Goal: Task Accomplishment & Management: Manage account settings

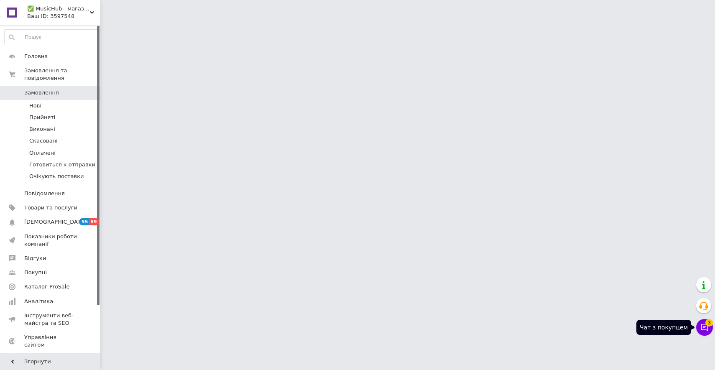
click at [703, 328] on icon at bounding box center [704, 327] width 8 height 8
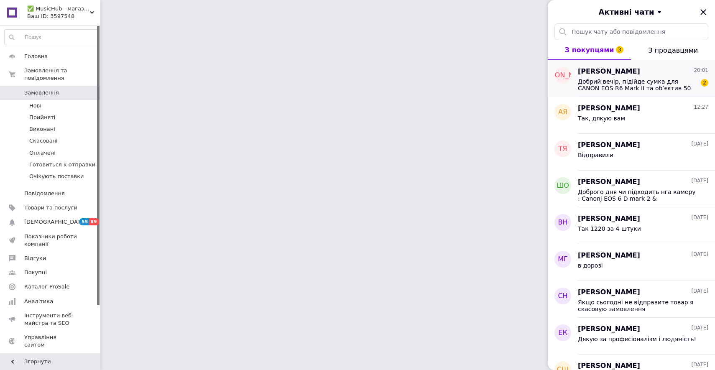
click at [627, 90] on span "Добрий вечір, підійде сумка для CANON EOS R6 Mark II та обʼєктив 50 1,2f" at bounding box center [637, 84] width 119 height 13
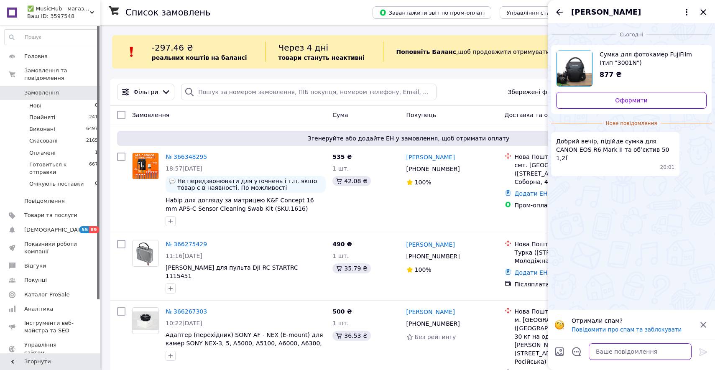
click at [623, 352] on textarea at bounding box center [639, 351] width 103 height 17
type textarea "так"
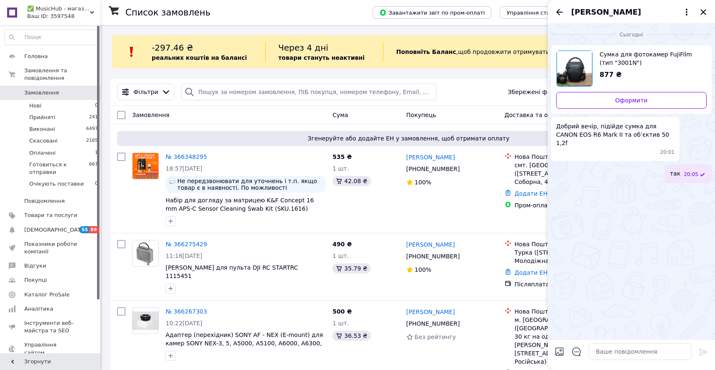
click at [707, 10] on icon "Закрити" at bounding box center [703, 12] width 10 height 10
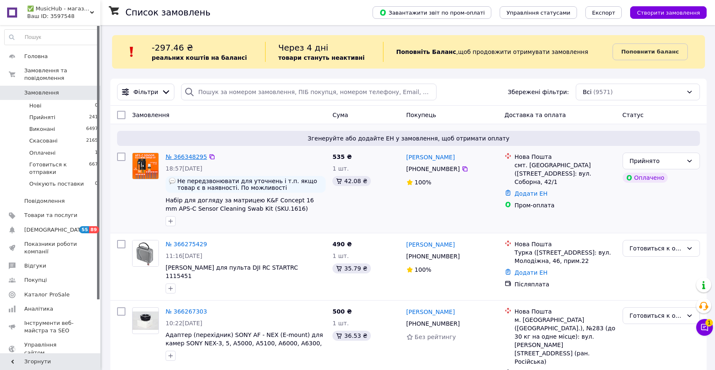
click at [189, 155] on link "№ 366348295" at bounding box center [185, 156] width 41 height 7
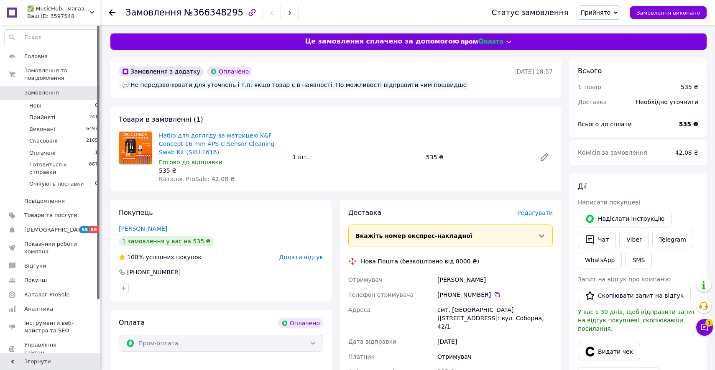
click at [75, 90] on span "Замовлення" at bounding box center [50, 93] width 53 height 8
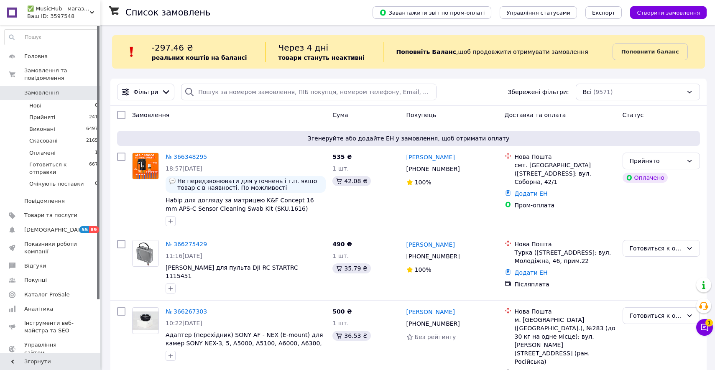
click at [61, 87] on link "Замовлення 0" at bounding box center [51, 93] width 103 height 14
click at [711, 321] on span "2" at bounding box center [709, 323] width 8 height 8
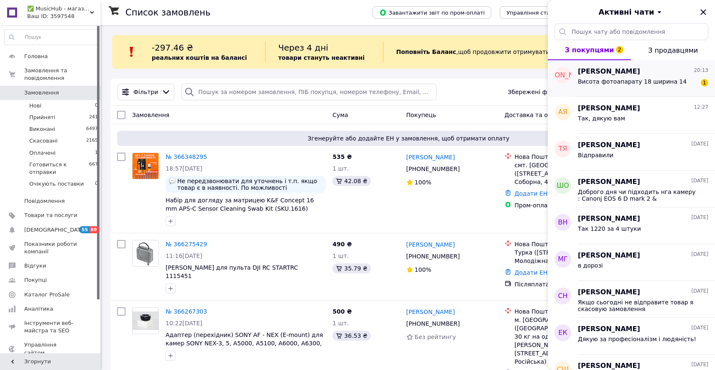
click at [591, 67] on span "[PERSON_NAME]" at bounding box center [609, 72] width 62 height 10
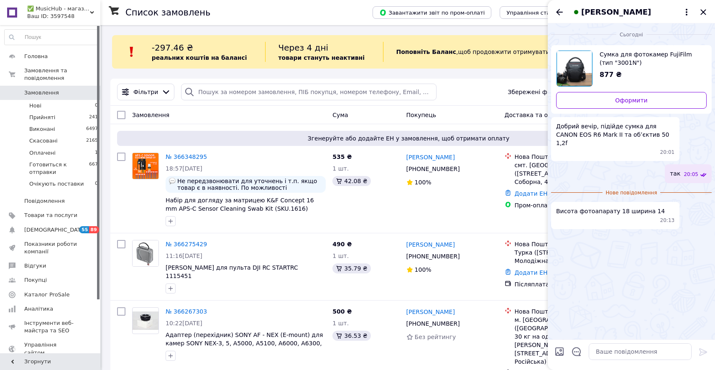
click at [613, 64] on span "Сумка для фотокамер FujiFilm (тип "3001N")" at bounding box center [649, 58] width 100 height 17
click at [702, 10] on icon "Закрити" at bounding box center [703, 12] width 10 height 10
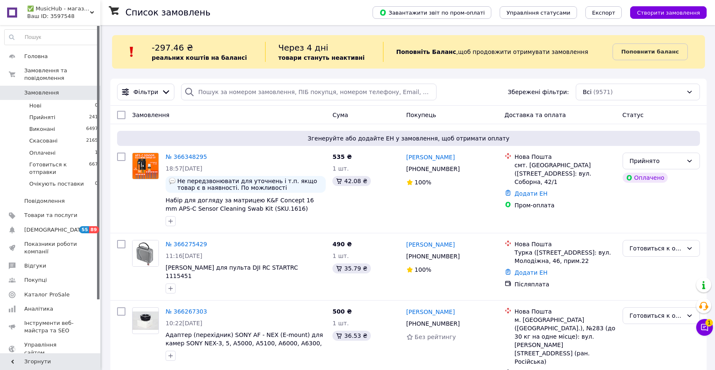
click at [72, 94] on span "Замовлення" at bounding box center [50, 93] width 53 height 8
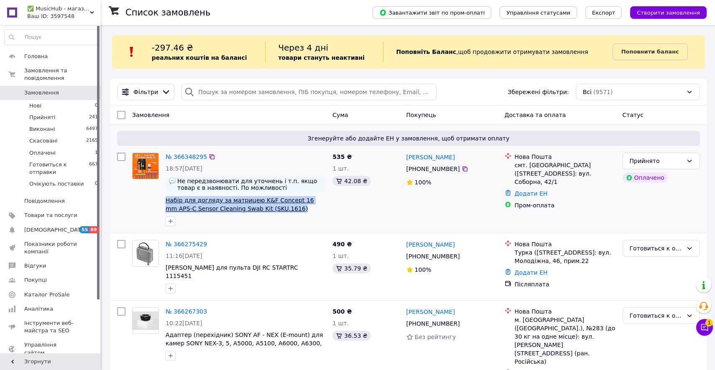
drag, startPoint x: 296, startPoint y: 208, endPoint x: 166, endPoint y: 201, distance: 129.7
click at [166, 201] on span "Набір для догляду за матрицею K&F Concept 16 mm APS-C Sensor Cleaning Swab Kit …" at bounding box center [245, 204] width 160 height 17
copy span "Набір для догляду за матрицею K&F Concept 16 mm APS-C Sensor Cleaning Swab Kit …"
drag, startPoint x: 562, startPoint y: 166, endPoint x: 539, endPoint y: 163, distance: 23.1
click at [539, 164] on div "смт. [GEOGRAPHIC_DATA] ([STREET_ADDRESS]: вул. Соборна, 42/1" at bounding box center [564, 173] width 101 height 25
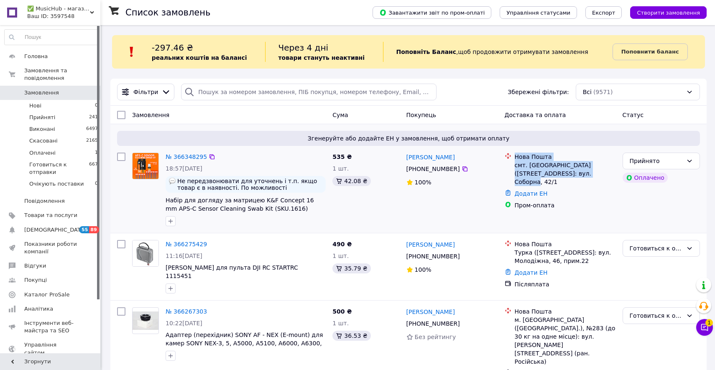
drag, startPoint x: 573, startPoint y: 170, endPoint x: 516, endPoint y: 157, distance: 58.9
click at [516, 157] on div "Нова Пошта смт. [GEOGRAPHIC_DATA] ([STREET_ADDRESS]: вул. Соборна, 42/1" at bounding box center [565, 169] width 104 height 33
copy div "Нова Пошта смт. [GEOGRAPHIC_DATA] ([STREET_ADDRESS]: вул. Соборна, 42/1"
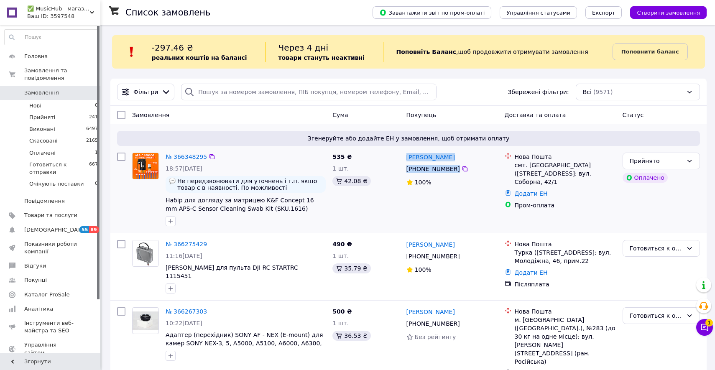
drag, startPoint x: 467, startPoint y: 171, endPoint x: 407, endPoint y: 156, distance: 62.0
click at [407, 156] on div "[PERSON_NAME] [PHONE_NUMBER]%" at bounding box center [452, 189] width 98 height 80
copy div "[PERSON_NAME] [PHONE_NUMBER]"
click at [200, 156] on link "№ 366348295" at bounding box center [185, 156] width 41 height 7
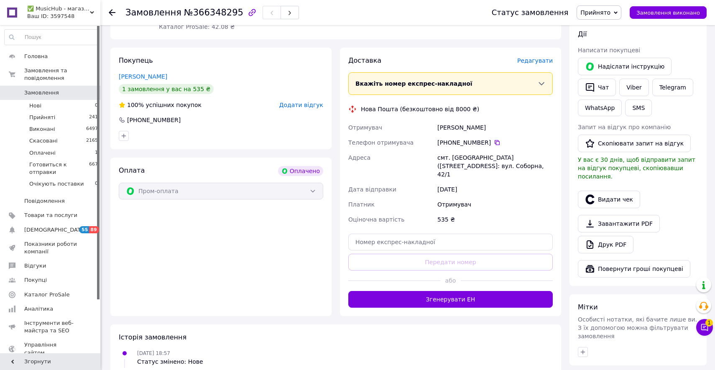
scroll to position [184, 0]
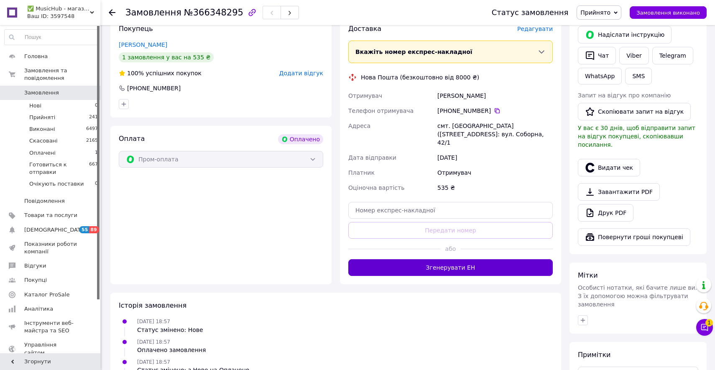
click at [462, 262] on button "Згенерувати ЕН" at bounding box center [450, 267] width 204 height 17
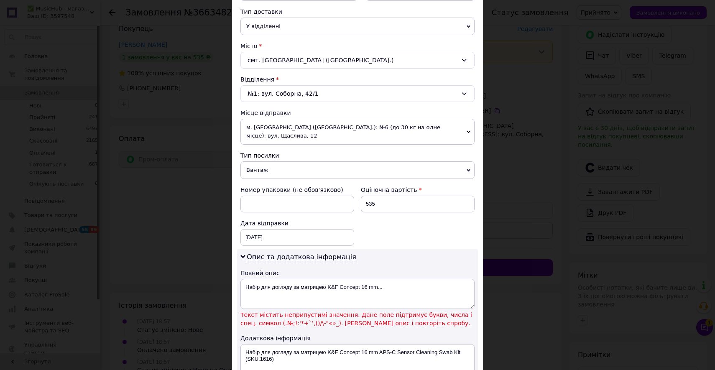
scroll to position [305, 0]
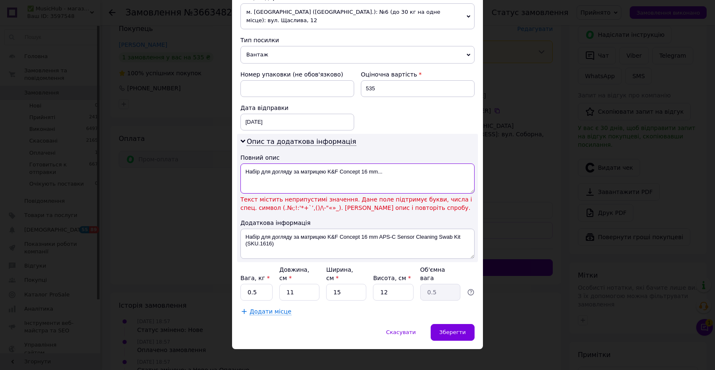
drag, startPoint x: 327, startPoint y: 164, endPoint x: 413, endPoint y: 166, distance: 86.1
click at [413, 166] on textarea "Набір для догляду за матрицею K&F Concept 16 mm..." at bounding box center [357, 178] width 234 height 30
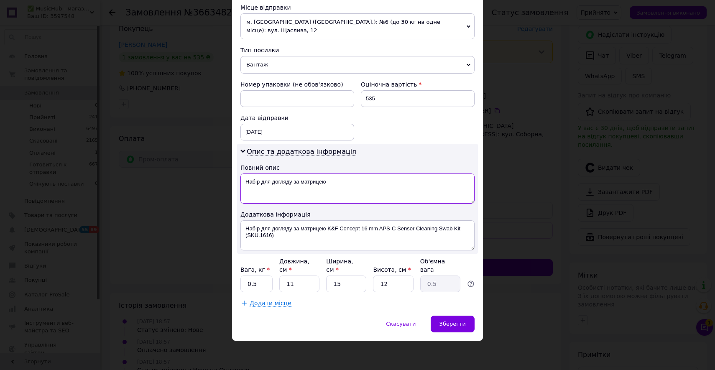
scroll to position [287, 0]
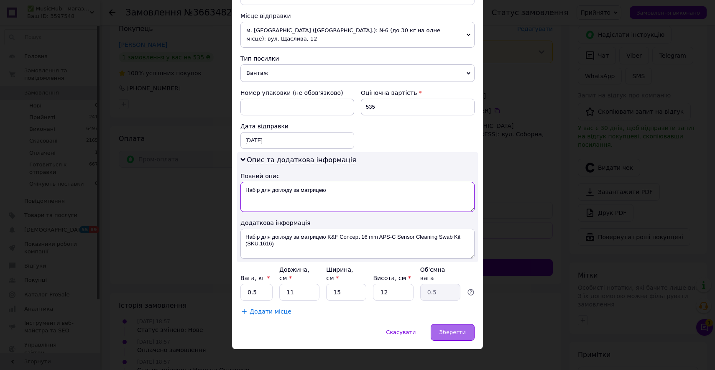
type textarea "Набір для догляду за матрицею"
click at [451, 324] on div "Зберегти" at bounding box center [452, 332] width 44 height 17
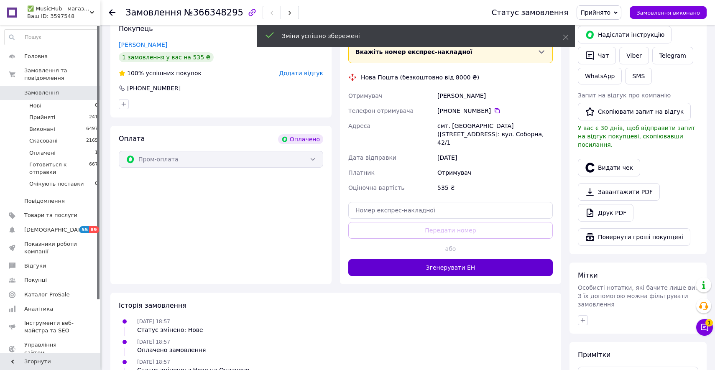
click at [439, 262] on button "Згенерувати ЕН" at bounding box center [450, 267] width 204 height 17
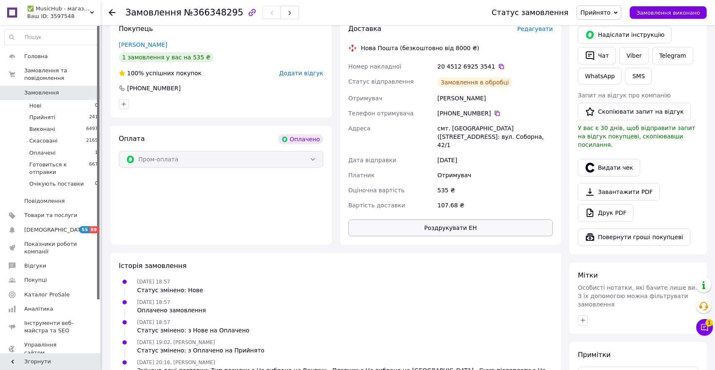
click at [443, 219] on button "Роздрукувати ЕН" at bounding box center [450, 227] width 204 height 17
click at [501, 68] on div "20 4512 6925 3541" at bounding box center [494, 66] width 115 height 8
click at [500, 68] on div "20 4512 6925 3541" at bounding box center [494, 66] width 115 height 8
click at [498, 67] on icon at bounding box center [501, 66] width 7 height 7
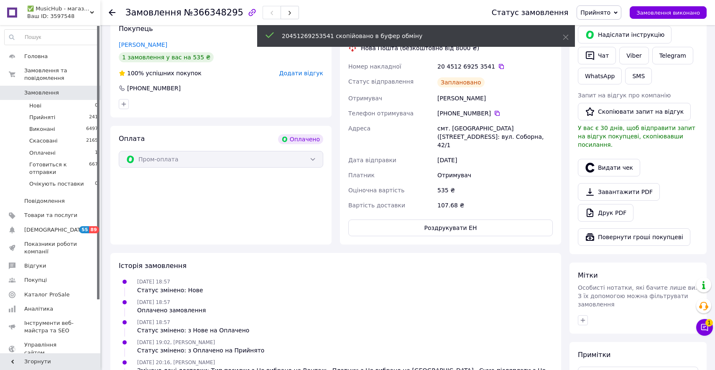
click at [604, 8] on span "Прийнято" at bounding box center [598, 12] width 45 height 14
click at [600, 66] on li "Готовиться к отправки" at bounding box center [614, 67] width 74 height 13
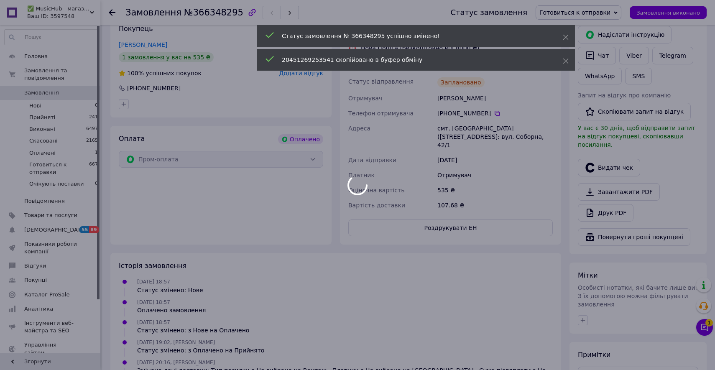
click at [83, 90] on div at bounding box center [357, 185] width 715 height 370
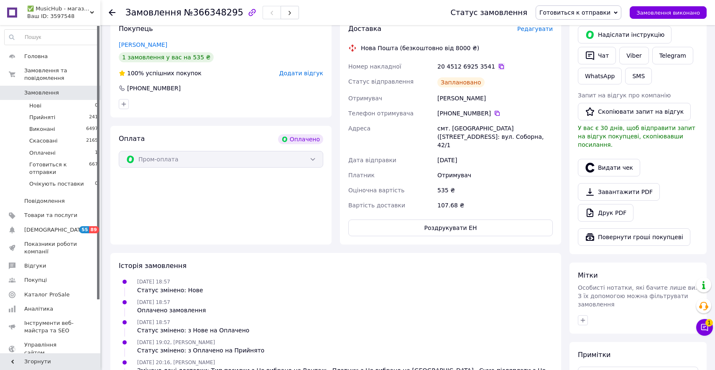
click at [499, 69] on icon at bounding box center [501, 66] width 5 height 5
click at [87, 89] on span "0" at bounding box center [88, 93] width 23 height 8
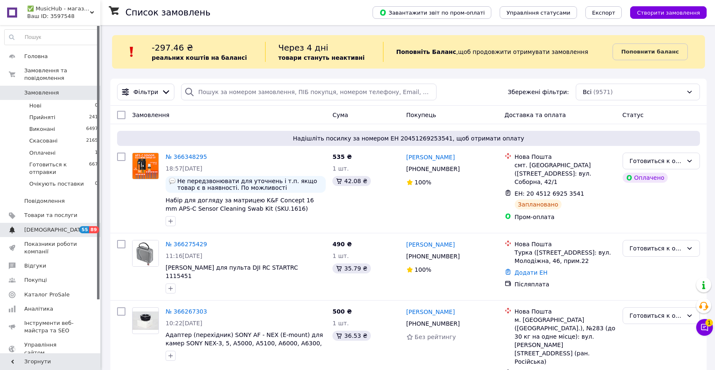
click at [90, 231] on span "89" at bounding box center [94, 229] width 10 height 7
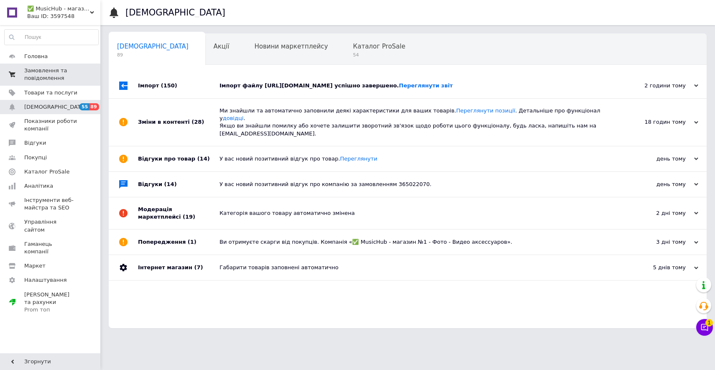
click at [67, 72] on span "Замовлення та повідомлення" at bounding box center [50, 74] width 53 height 15
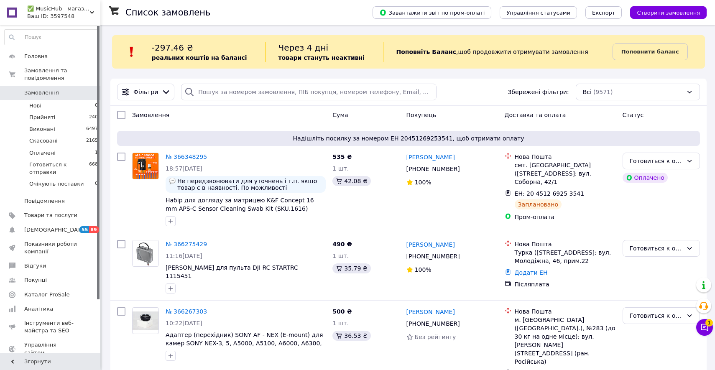
click at [77, 93] on span "0" at bounding box center [88, 93] width 23 height 8
click at [70, 94] on span "Замовлення" at bounding box center [50, 93] width 53 height 8
click at [85, 85] on link "Замовлення та повідомлення" at bounding box center [51, 75] width 103 height 22
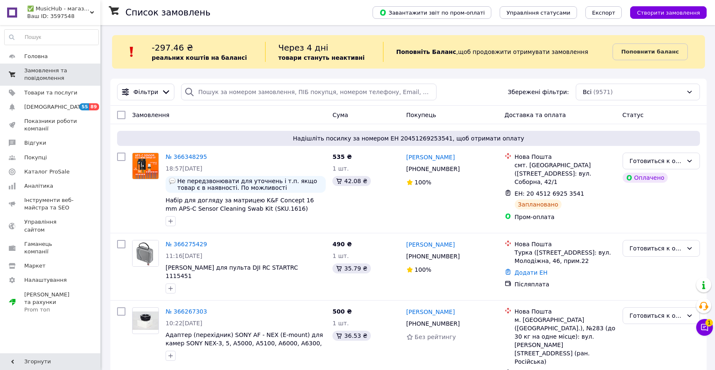
click at [85, 83] on link "Замовлення та повідомлення 0 0" at bounding box center [51, 75] width 103 height 22
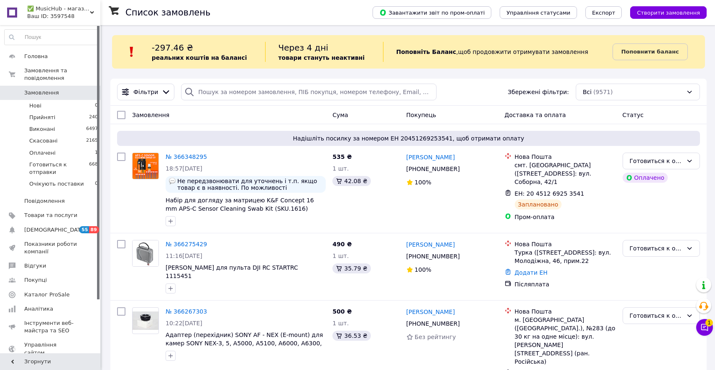
click at [85, 96] on link "Замовлення 0" at bounding box center [51, 93] width 103 height 14
click at [63, 94] on span "Замовлення" at bounding box center [50, 93] width 53 height 8
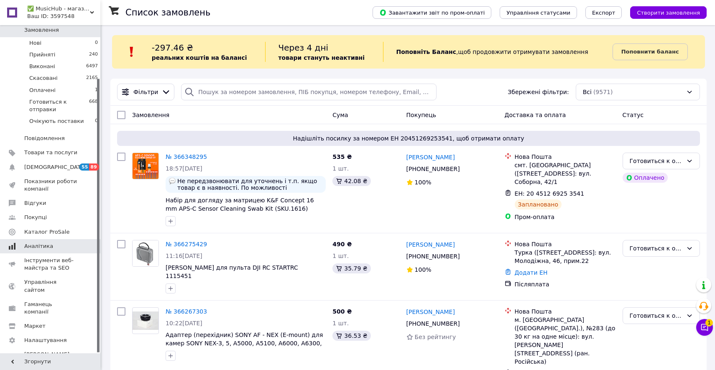
scroll to position [64, 0]
click at [70, 300] on link "Гаманець компанії" at bounding box center [51, 307] width 103 height 22
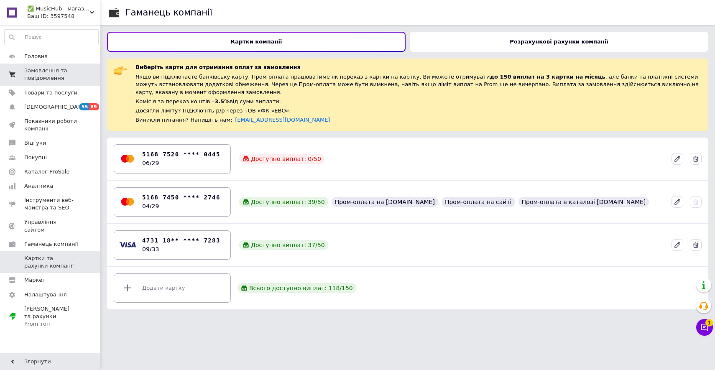
click at [66, 78] on span "Замовлення та повідомлення" at bounding box center [50, 74] width 53 height 15
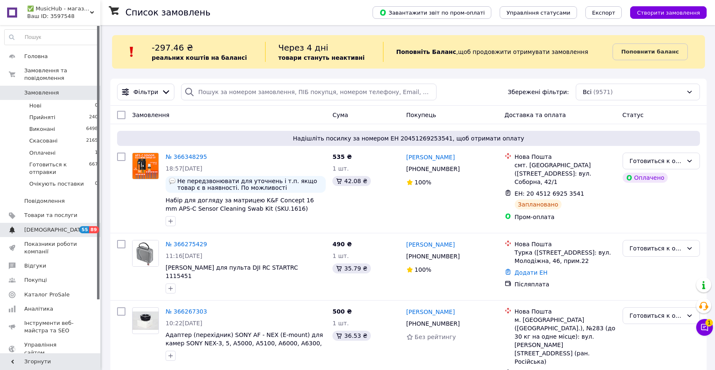
click at [25, 231] on span "[DEMOGRAPHIC_DATA]" at bounding box center [55, 230] width 62 height 8
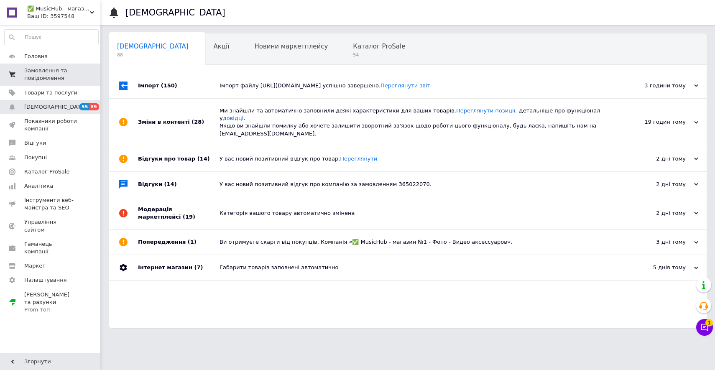
click at [48, 69] on span "Замовлення та повідомлення" at bounding box center [50, 74] width 53 height 15
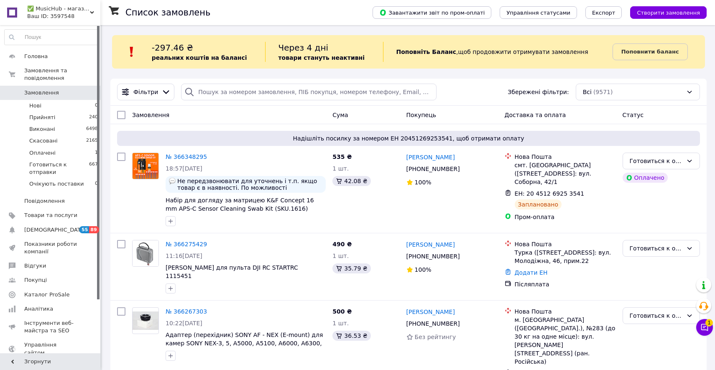
click at [82, 93] on span "0" at bounding box center [88, 93] width 23 height 8
click at [77, 94] on span "0" at bounding box center [88, 93] width 23 height 8
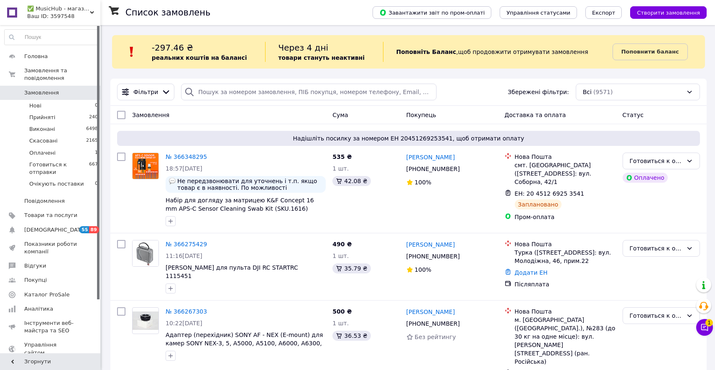
click at [77, 94] on span "0" at bounding box center [88, 93] width 23 height 8
click at [78, 225] on link "Сповіщення 55 89" at bounding box center [51, 230] width 103 height 14
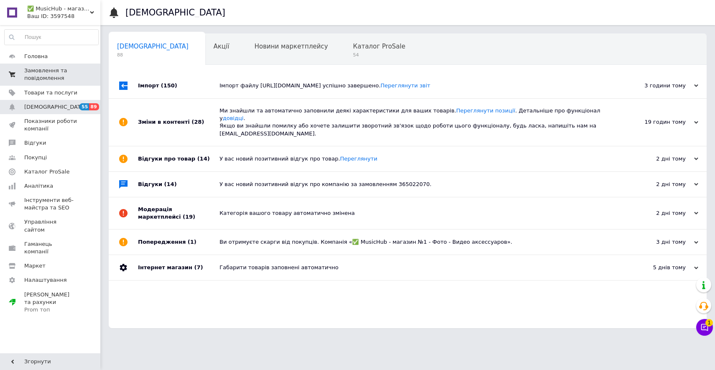
click at [71, 79] on span "Замовлення та повідомлення" at bounding box center [50, 74] width 53 height 15
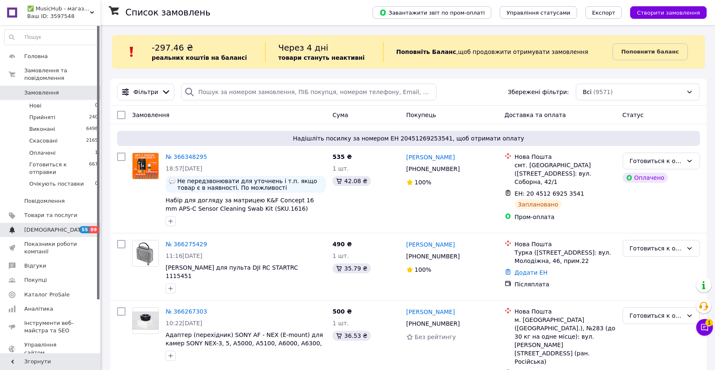
click at [97, 228] on span "89" at bounding box center [94, 229] width 10 height 7
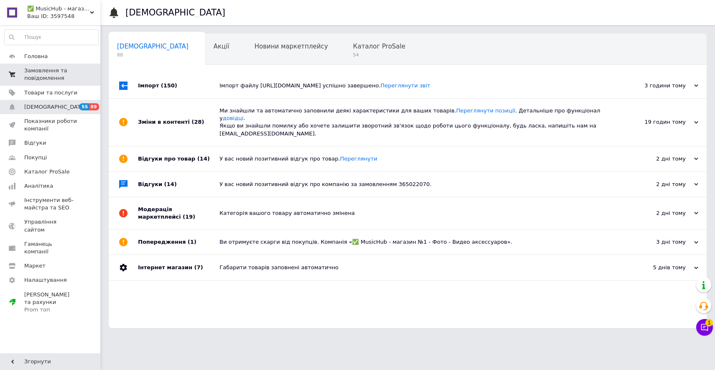
click at [76, 74] on span "Замовлення та повідомлення" at bounding box center [50, 74] width 53 height 15
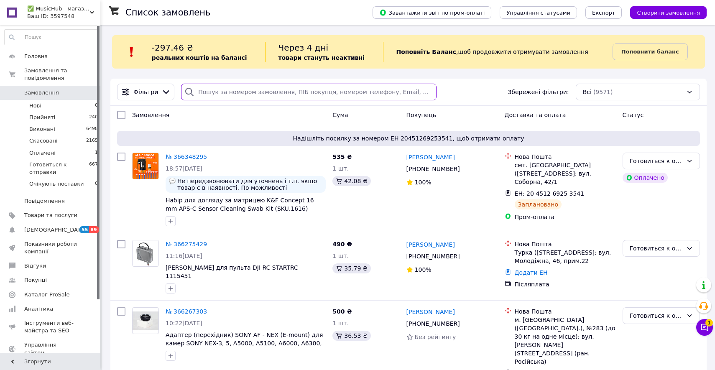
click at [201, 88] on input "search" at bounding box center [308, 92] width 255 height 17
paste input "[PHONE_NUMBER]"
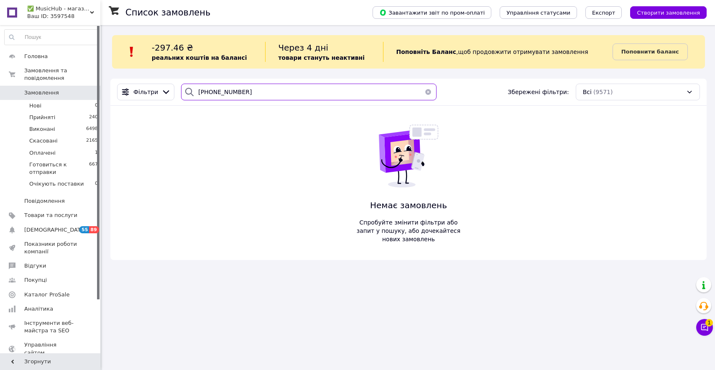
type input "[PHONE_NUMBER]"
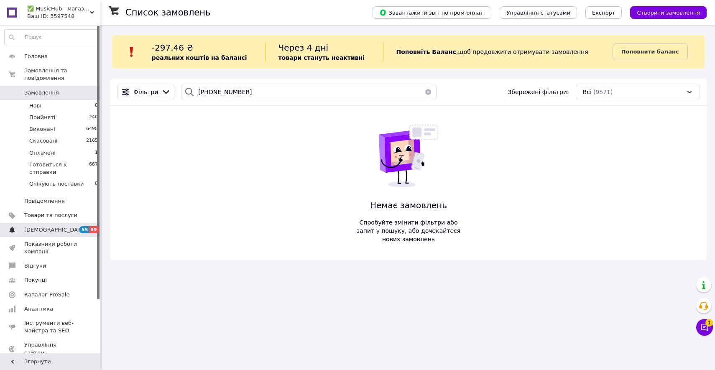
click at [83, 231] on span "55" at bounding box center [84, 229] width 10 height 7
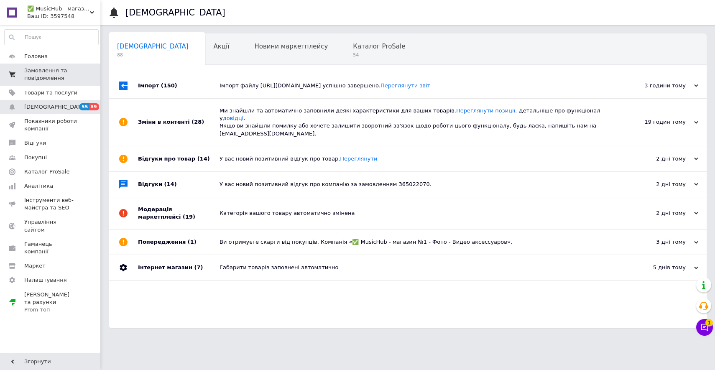
click at [70, 74] on span "Замовлення та повідомлення" at bounding box center [50, 74] width 53 height 15
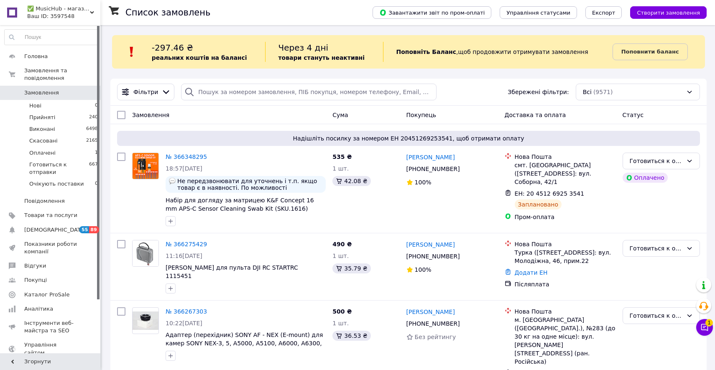
click at [79, 93] on span "0" at bounding box center [88, 93] width 23 height 8
